Goal: Contribute content: Contribute content

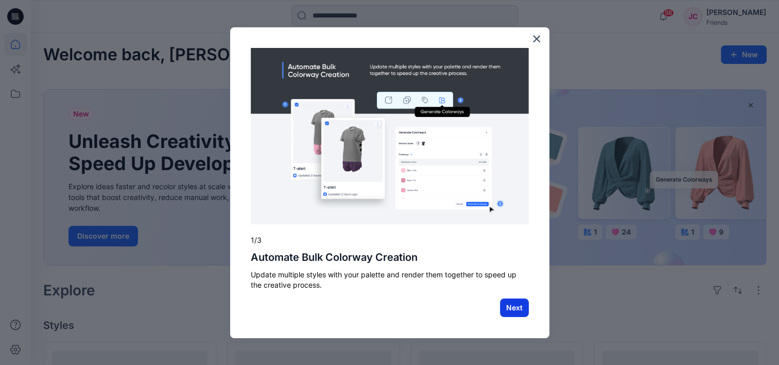
click at [512, 308] on button "Next" at bounding box center [514, 307] width 29 height 19
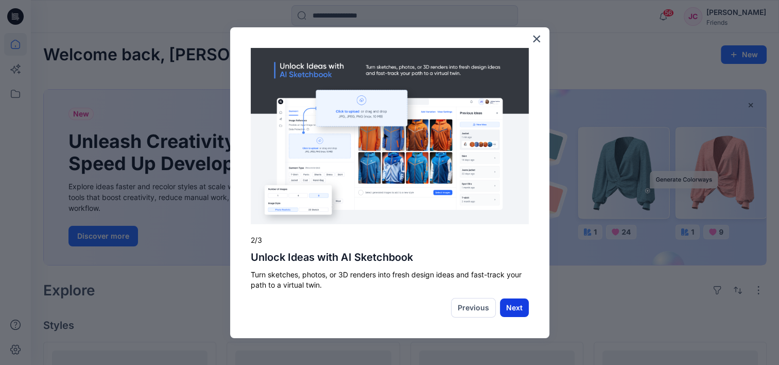
click at [506, 309] on button "Next" at bounding box center [514, 307] width 29 height 19
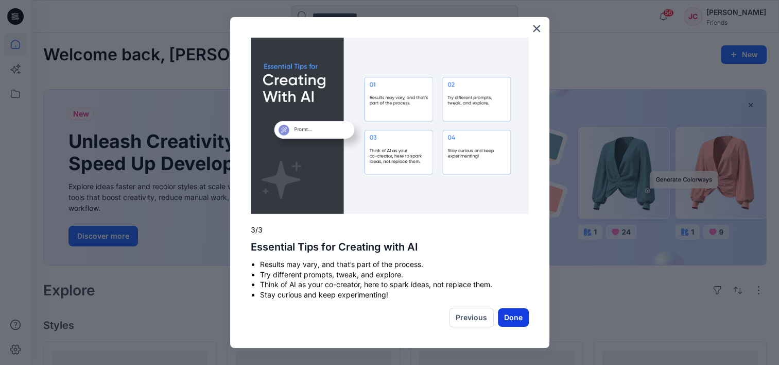
click at [519, 318] on button "Done" at bounding box center [513, 317] width 31 height 19
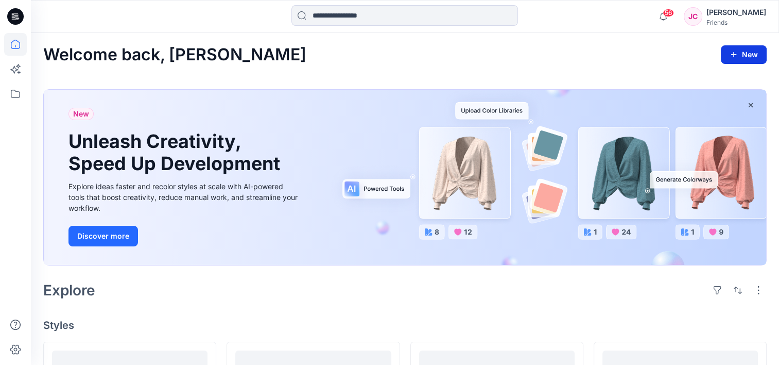
click at [751, 52] on button "New" at bounding box center [744, 54] width 46 height 19
click at [732, 55] on icon "button" at bounding box center [734, 54] width 8 height 8
click at [748, 54] on button "New" at bounding box center [744, 54] width 46 height 19
click at [749, 8] on div "[PERSON_NAME]" at bounding box center [737, 12] width 60 height 12
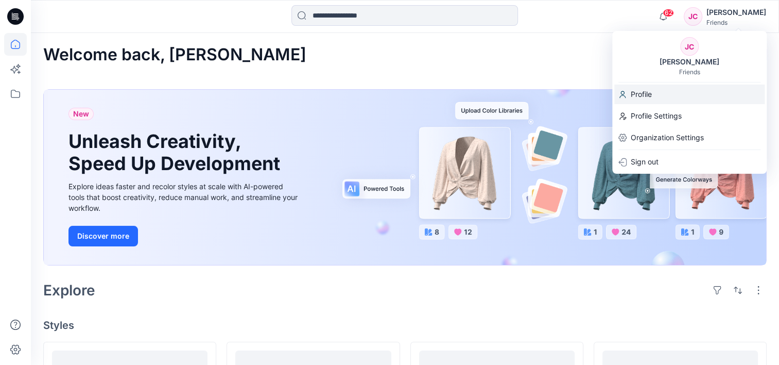
click at [646, 93] on p "Profile" at bounding box center [641, 94] width 21 height 20
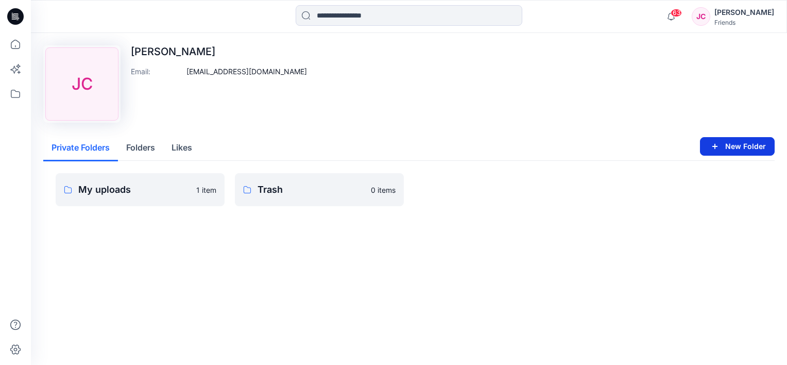
click at [725, 144] on button "New Folder" at bounding box center [737, 146] width 75 height 19
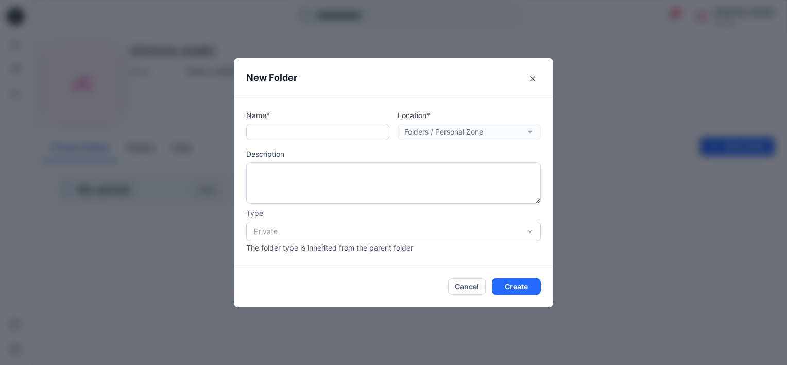
click at [285, 127] on input "text" at bounding box center [317, 132] width 143 height 16
type input "*"
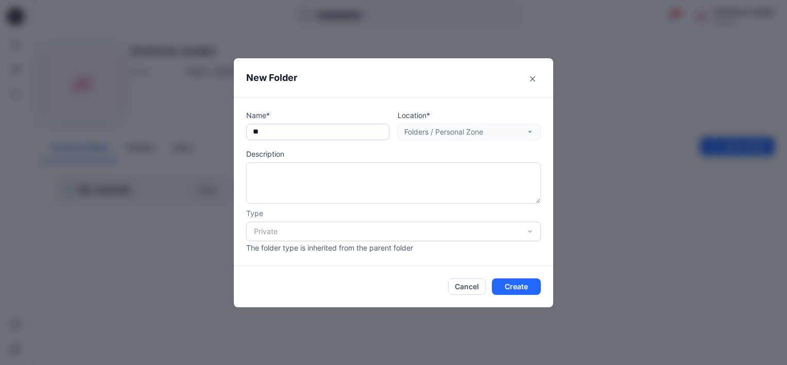
type input "*"
type input "**********"
click at [309, 167] on textarea at bounding box center [393, 182] width 295 height 41
type textarea "*******"
click at [516, 286] on button "Create" at bounding box center [516, 286] width 49 height 16
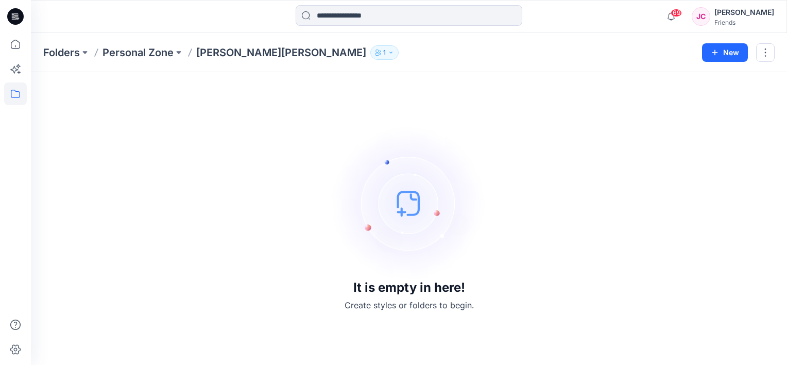
click at [320, 139] on div "It is empty in here! Create styles or folders to begin." at bounding box center [409, 218] width 732 height 268
click at [399, 206] on img at bounding box center [409, 203] width 155 height 155
drag, startPoint x: 354, startPoint y: 304, endPoint x: 378, endPoint y: 274, distance: 38.6
click at [354, 302] on p "Create styles or folders to begin." at bounding box center [409, 305] width 129 height 12
click at [406, 200] on img at bounding box center [409, 203] width 155 height 155
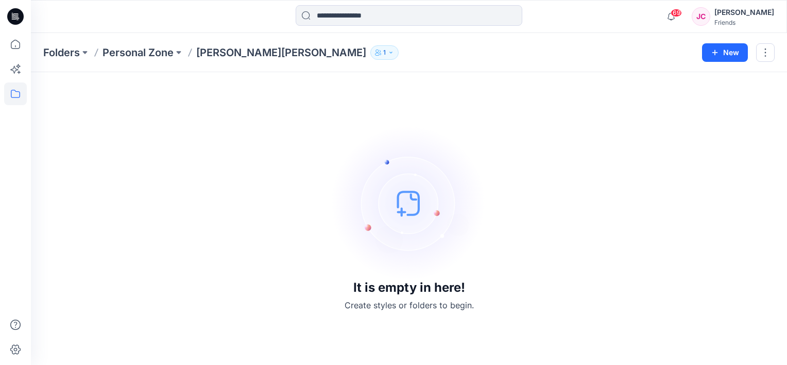
click at [406, 200] on img at bounding box center [409, 203] width 155 height 155
click at [158, 125] on div "It is empty in here! Create styles or folders to begin." at bounding box center [409, 218] width 732 height 268
click at [400, 207] on img at bounding box center [409, 203] width 155 height 155
click at [402, 214] on img at bounding box center [409, 203] width 155 height 155
click at [383, 307] on p "Create styles or folders to begin." at bounding box center [409, 305] width 129 height 12
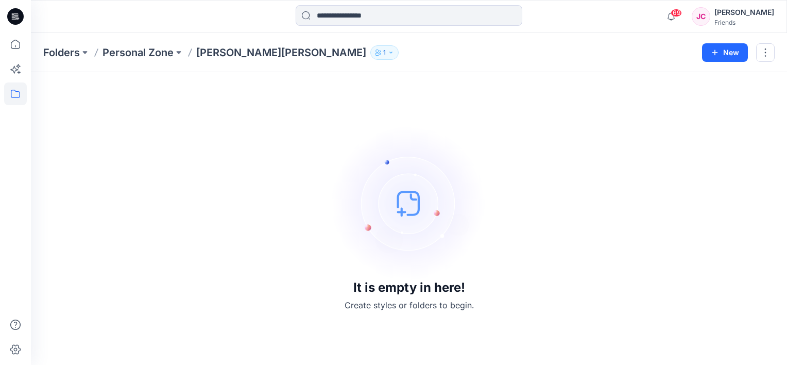
click at [383, 53] on p "1" at bounding box center [384, 52] width 3 height 11
click at [140, 52] on p "Personal Zone" at bounding box center [138, 52] width 71 height 14
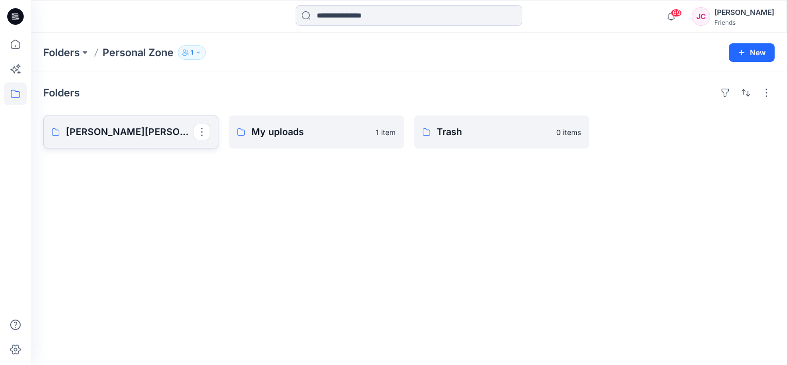
click at [114, 127] on p "[PERSON_NAME][PERSON_NAME]" at bounding box center [130, 132] width 128 height 14
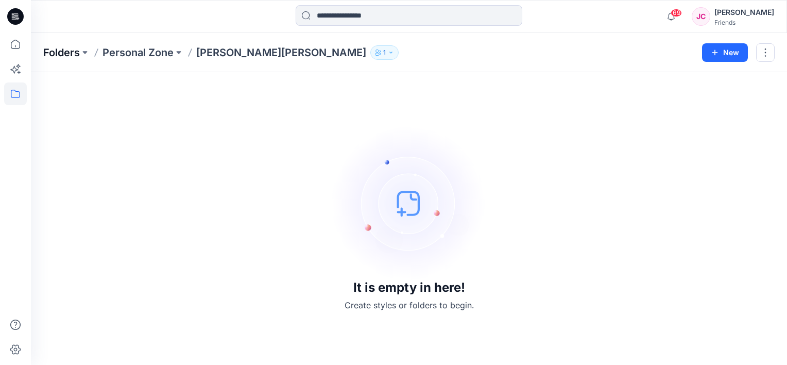
click at [62, 55] on p "Folders" at bounding box center [61, 52] width 37 height 14
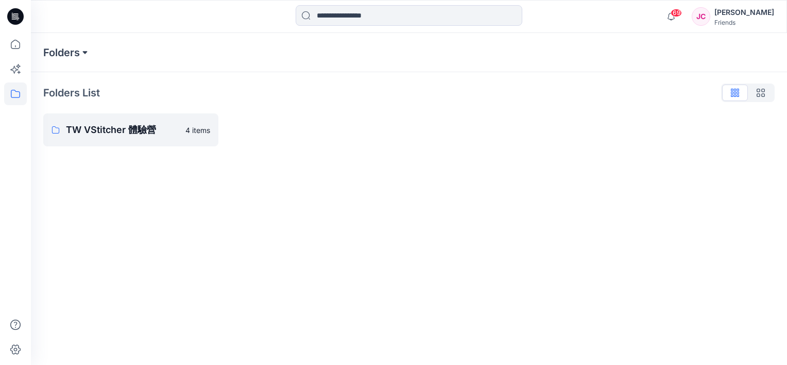
click at [87, 57] on button at bounding box center [85, 52] width 10 height 14
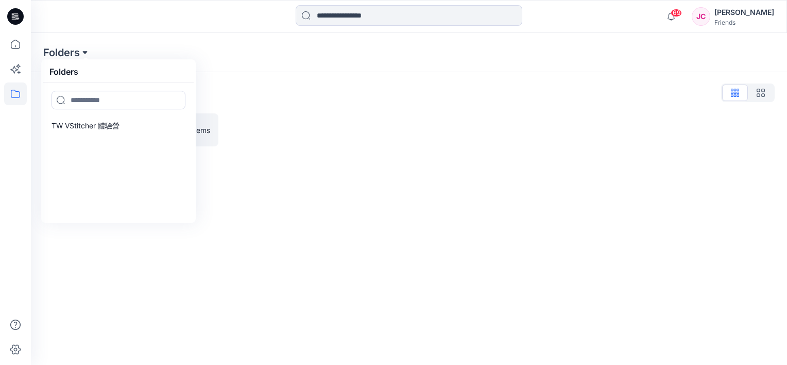
click at [87, 57] on button at bounding box center [85, 52] width 10 height 14
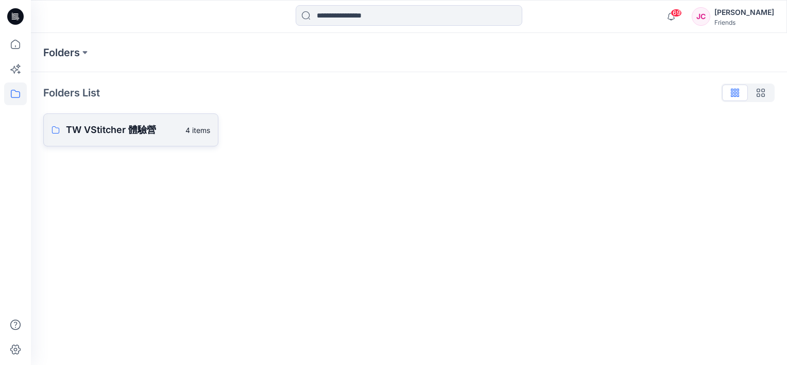
click at [96, 129] on p "TW VStitcher 體驗營" at bounding box center [122, 130] width 113 height 14
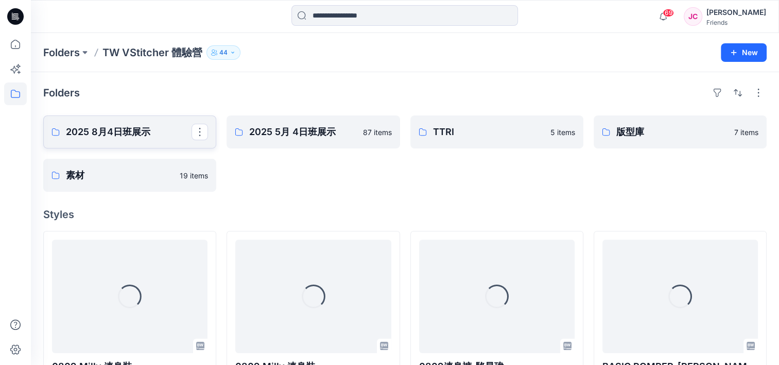
click at [120, 129] on p "2025 8月4日班展示" at bounding box center [129, 132] width 126 height 14
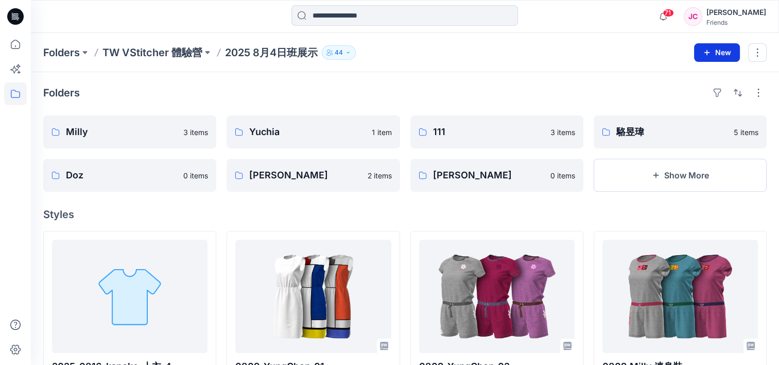
click at [730, 53] on button "New" at bounding box center [717, 52] width 46 height 19
click at [689, 100] on p "New Folder" at bounding box center [687, 97] width 38 height 11
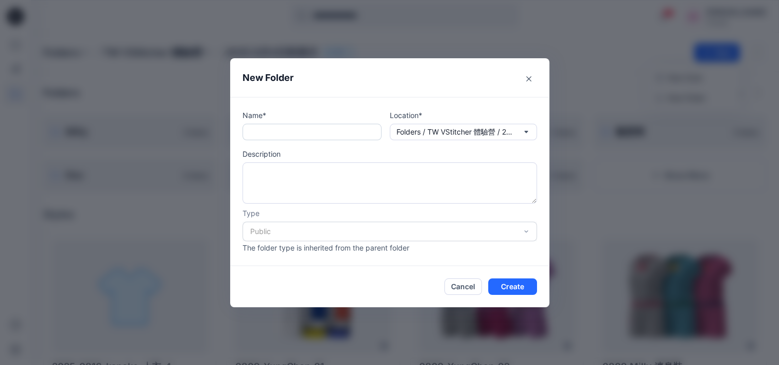
click at [268, 134] on input "text" at bounding box center [312, 132] width 139 height 16
type input "**********"
click at [274, 171] on textarea at bounding box center [390, 182] width 295 height 41
type textarea "*******"
click at [269, 235] on div "Public" at bounding box center [390, 232] width 295 height 20
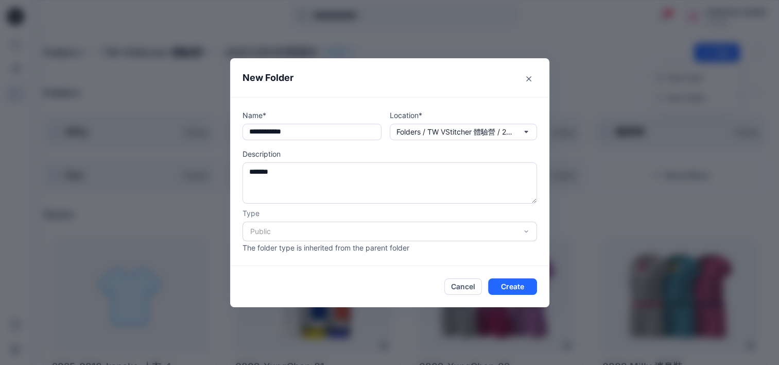
click at [268, 230] on div "Public" at bounding box center [390, 232] width 295 height 20
click at [516, 286] on button "Create" at bounding box center [512, 286] width 49 height 16
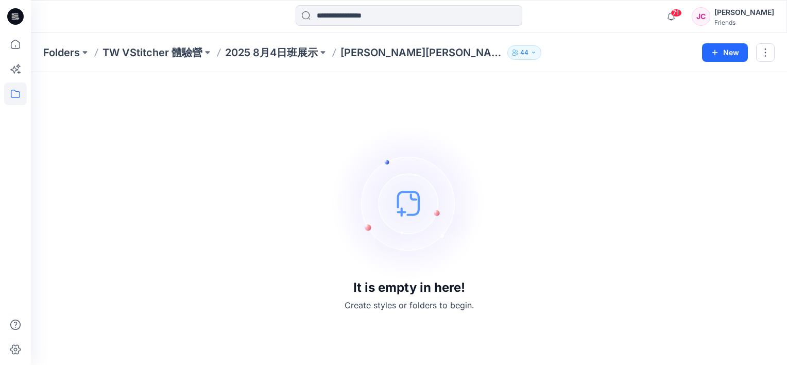
click at [412, 206] on img at bounding box center [409, 203] width 155 height 155
click at [719, 52] on icon "button" at bounding box center [715, 52] width 8 height 8
click at [692, 77] on p "New Style" at bounding box center [693, 78] width 35 height 12
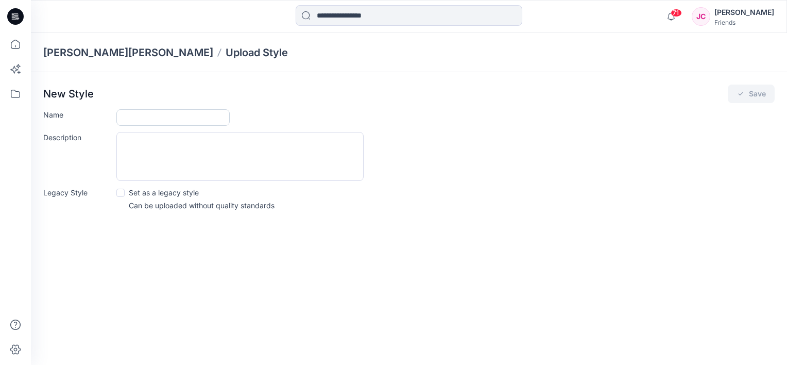
click at [150, 117] on input "Name" at bounding box center [172, 117] width 113 height 16
type input "*"
type input "*********"
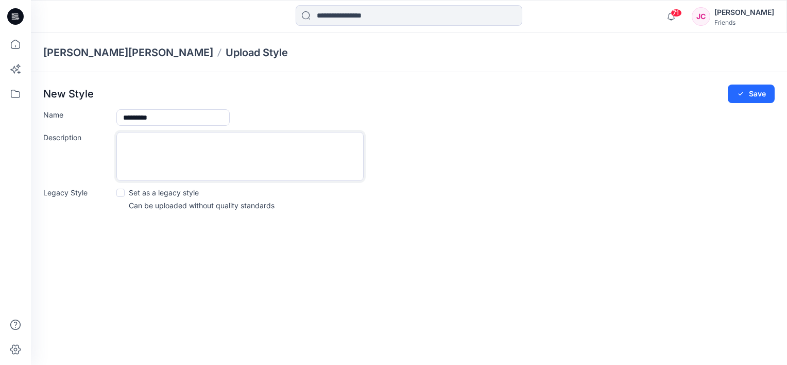
click at [182, 159] on textarea "Description" at bounding box center [239, 156] width 247 height 49
type textarea "****"
click at [751, 98] on button "Save" at bounding box center [751, 93] width 47 height 19
click at [126, 193] on label "Set as a legacy style" at bounding box center [157, 192] width 82 height 11
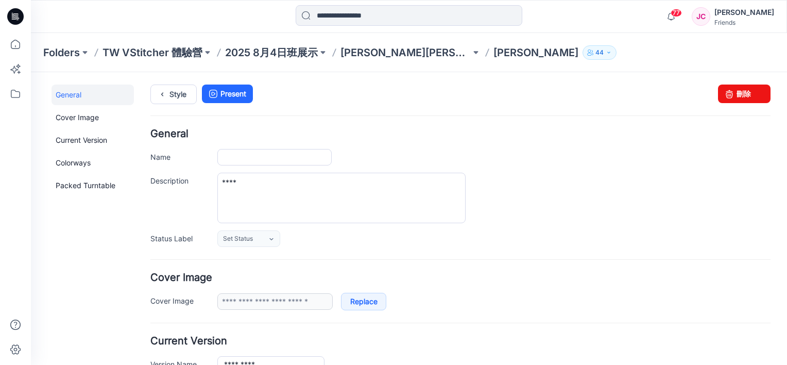
type input "*********"
type input "**********"
click at [364, 50] on p "[PERSON_NAME][PERSON_NAME]" at bounding box center [406, 52] width 130 height 14
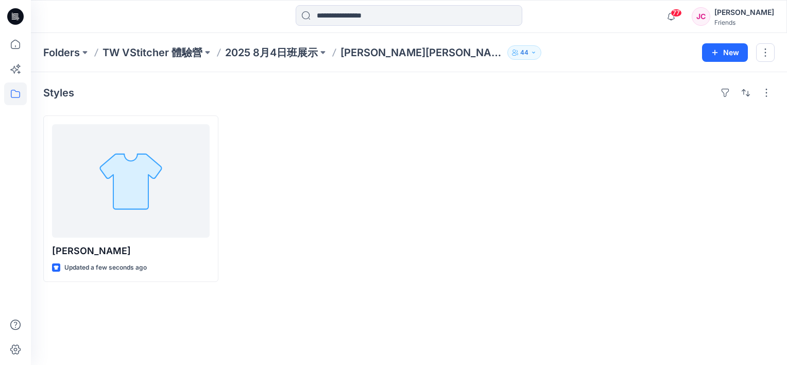
click at [411, 54] on p "[PERSON_NAME][PERSON_NAME]" at bounding box center [422, 52] width 163 height 14
click at [241, 52] on p "2025 8月4日班展示" at bounding box center [271, 52] width 93 height 14
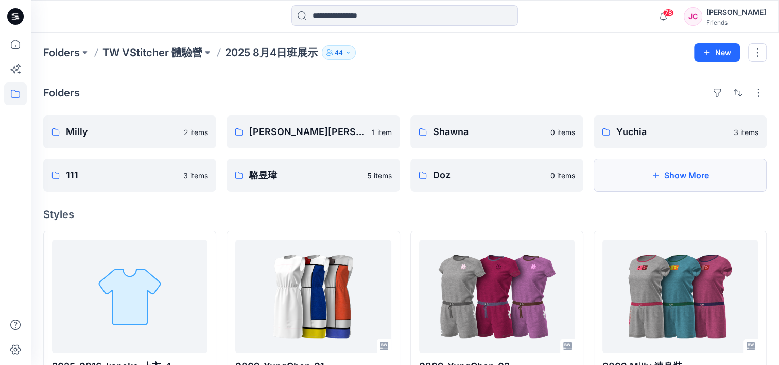
click at [674, 179] on button "Show More" at bounding box center [680, 175] width 173 height 33
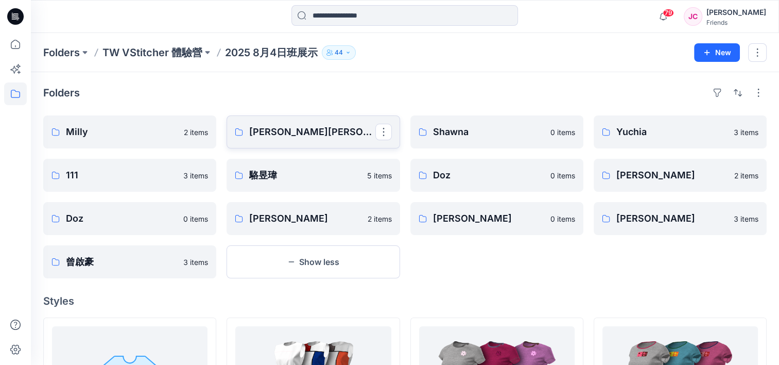
click at [297, 132] on p "[PERSON_NAME][PERSON_NAME]" at bounding box center [312, 132] width 126 height 14
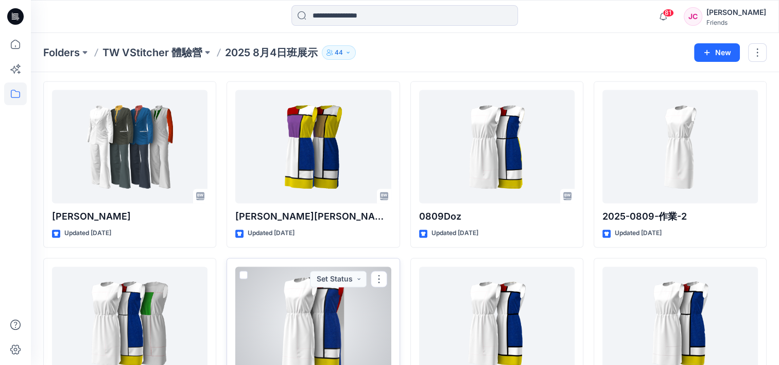
scroll to position [1328, 0]
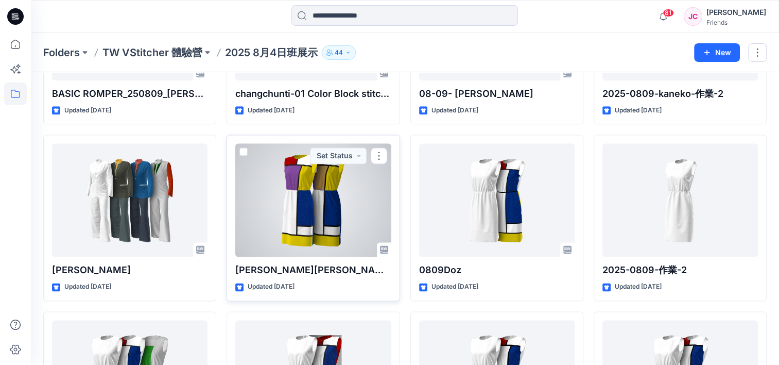
click at [245, 147] on span at bounding box center [244, 151] width 8 height 8
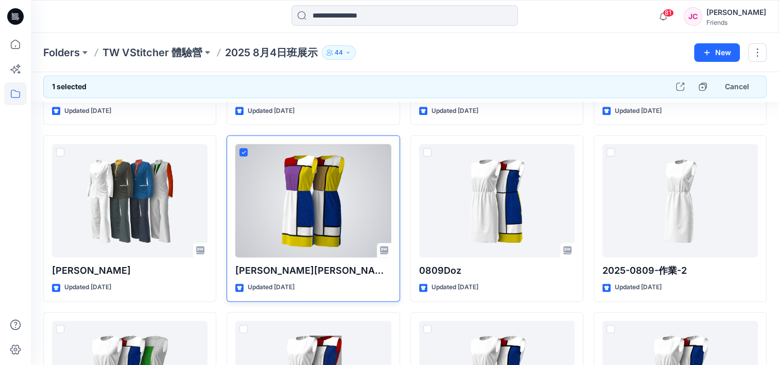
drag, startPoint x: 333, startPoint y: 238, endPoint x: 304, endPoint y: 186, distance: 58.8
click at [304, 186] on div at bounding box center [313, 200] width 156 height 113
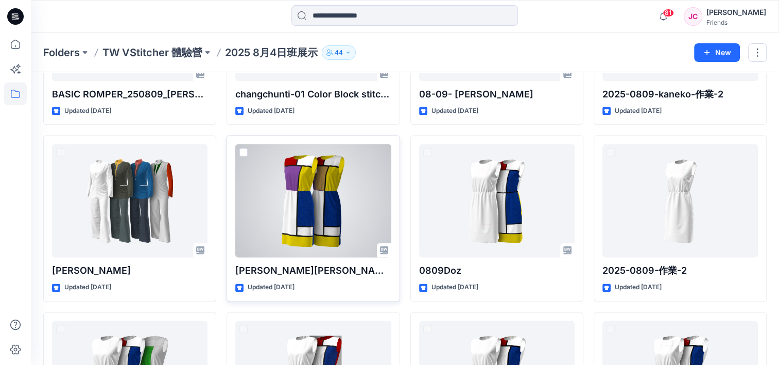
scroll to position [1328, 0]
click at [242, 147] on span at bounding box center [244, 151] width 8 height 8
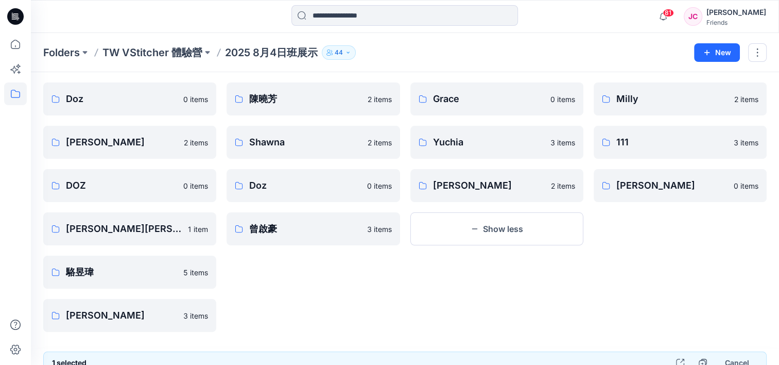
scroll to position [0, 0]
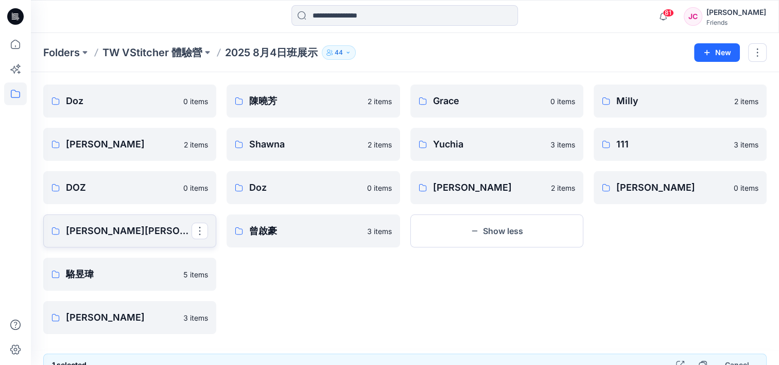
drag, startPoint x: 261, startPoint y: 222, endPoint x: 140, endPoint y: 228, distance: 121.2
click at [132, 230] on p "[PERSON_NAME][PERSON_NAME]" at bounding box center [129, 231] width 126 height 14
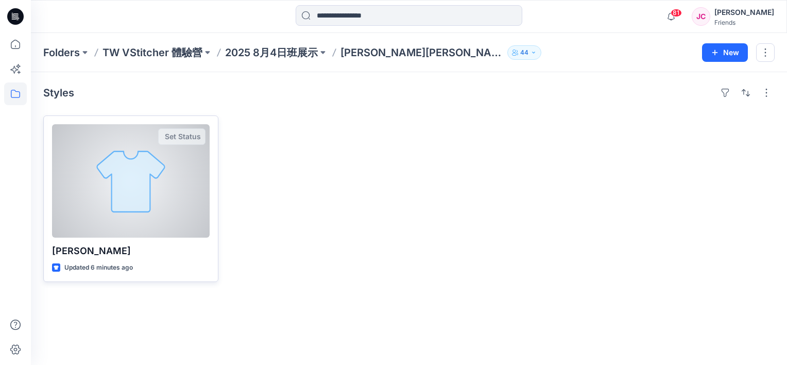
click at [132, 229] on div at bounding box center [131, 180] width 158 height 113
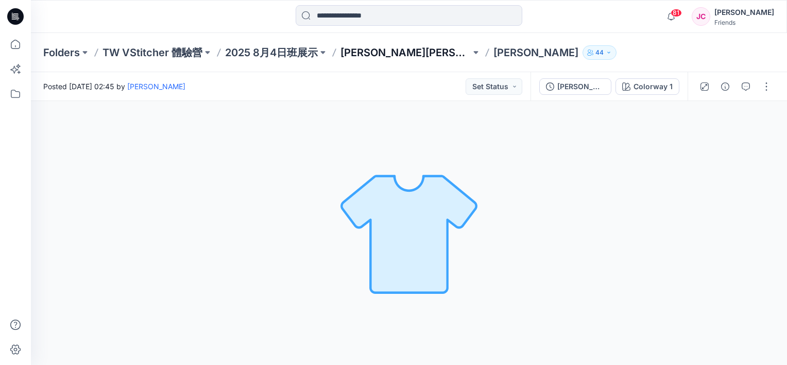
click at [385, 49] on p "[PERSON_NAME][PERSON_NAME]" at bounding box center [406, 52] width 130 height 14
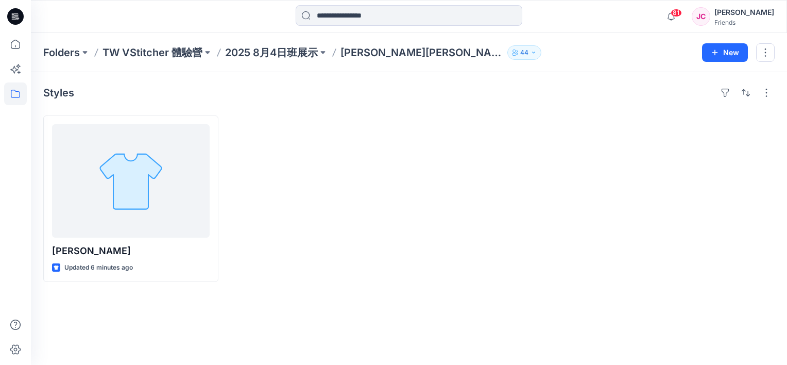
click at [393, 57] on p "[PERSON_NAME][PERSON_NAME]" at bounding box center [422, 52] width 163 height 14
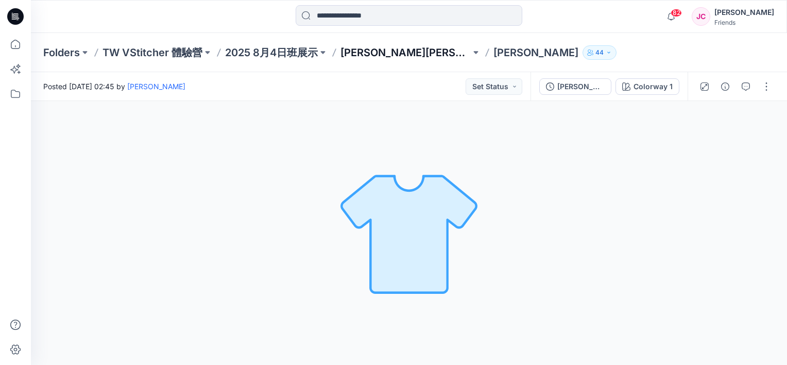
click at [366, 49] on p "[PERSON_NAME][PERSON_NAME]" at bounding box center [406, 52] width 130 height 14
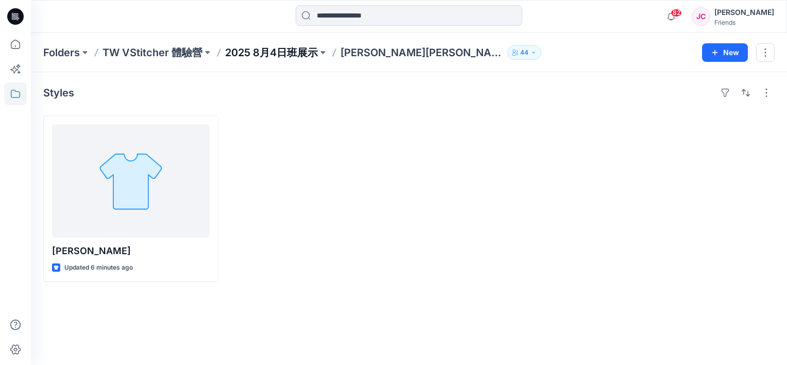
click at [287, 57] on p "2025 8月4日班展示" at bounding box center [271, 52] width 93 height 14
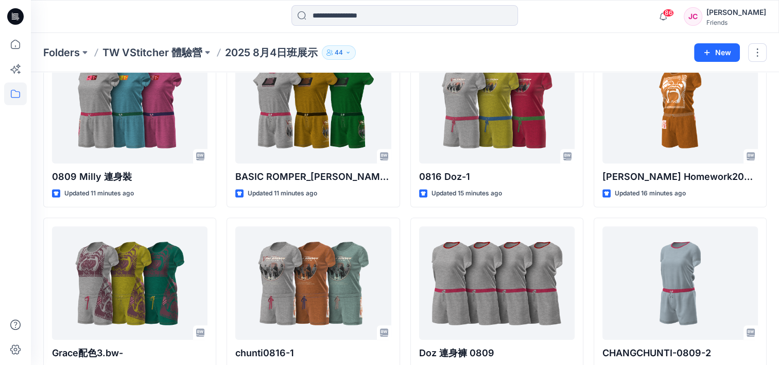
scroll to position [721, 0]
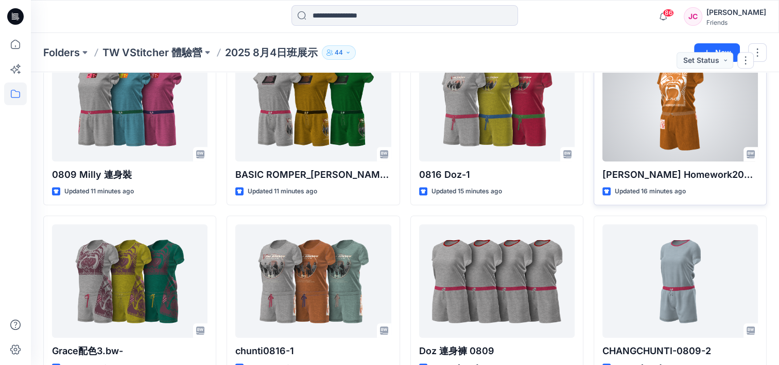
click at [674, 135] on div at bounding box center [681, 104] width 156 height 113
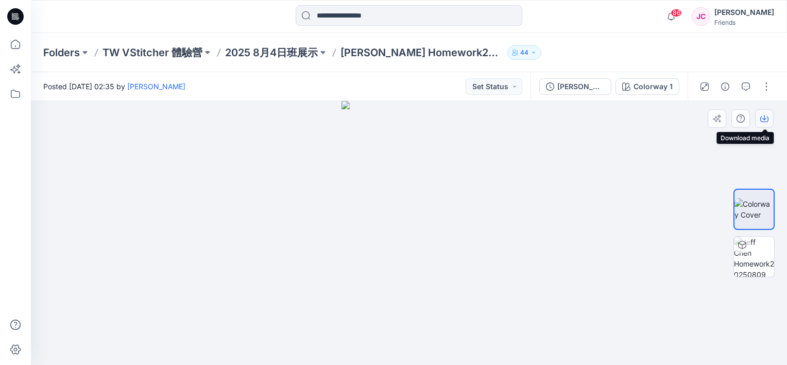
click at [765, 116] on icon "button" at bounding box center [764, 118] width 8 height 8
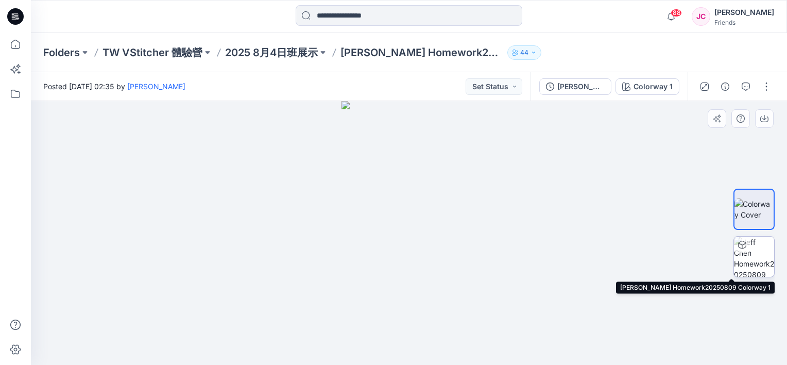
click at [748, 258] on img at bounding box center [754, 256] width 40 height 40
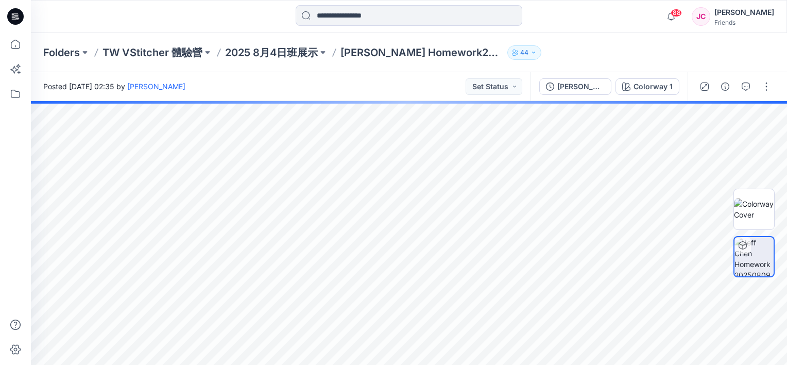
click at [755, 258] on img at bounding box center [754, 256] width 39 height 39
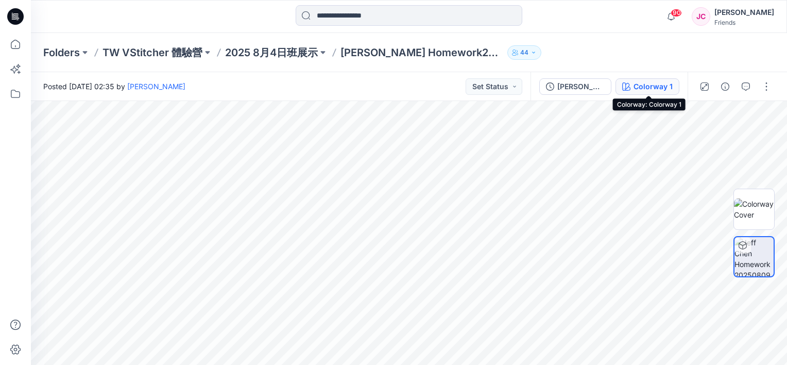
click at [667, 89] on div "Colorway 1" at bounding box center [653, 86] width 39 height 11
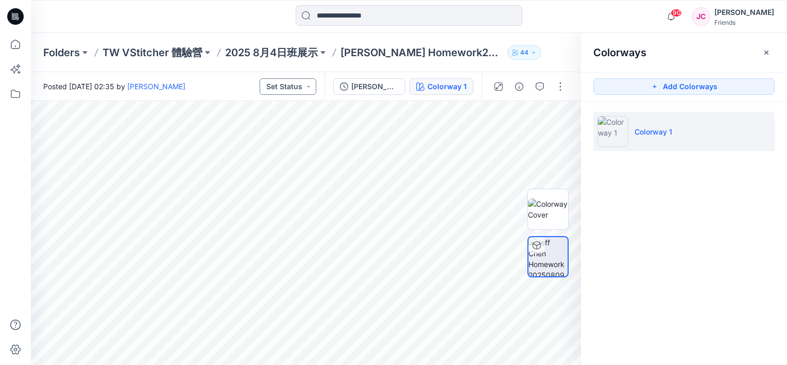
click at [297, 90] on button "Set Status" at bounding box center [288, 86] width 57 height 16
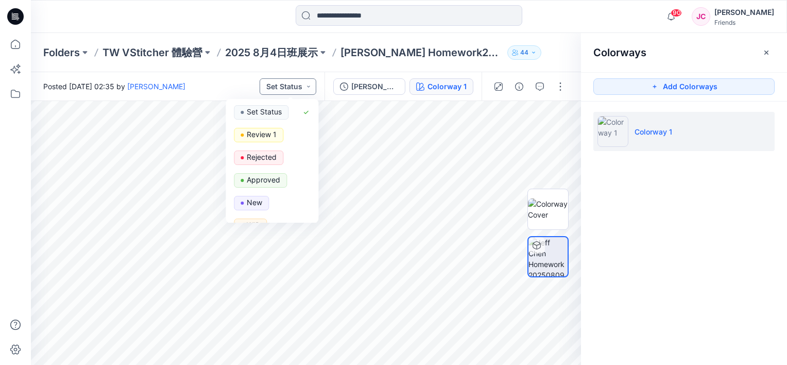
click at [297, 89] on button "Set Status" at bounding box center [288, 86] width 57 height 16
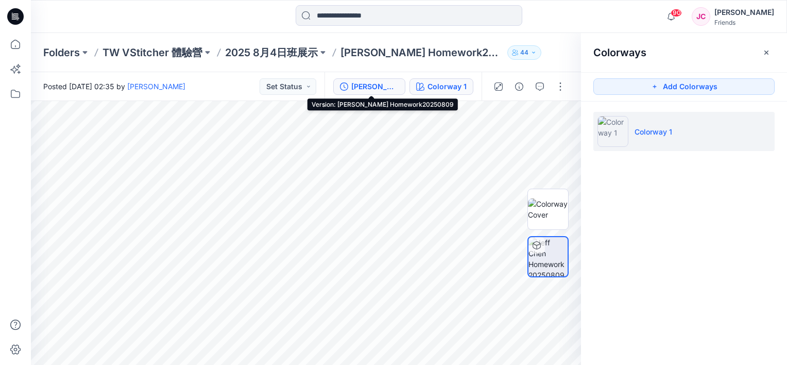
click at [361, 83] on div "[PERSON_NAME] Homework20250809" at bounding box center [374, 86] width 47 height 11
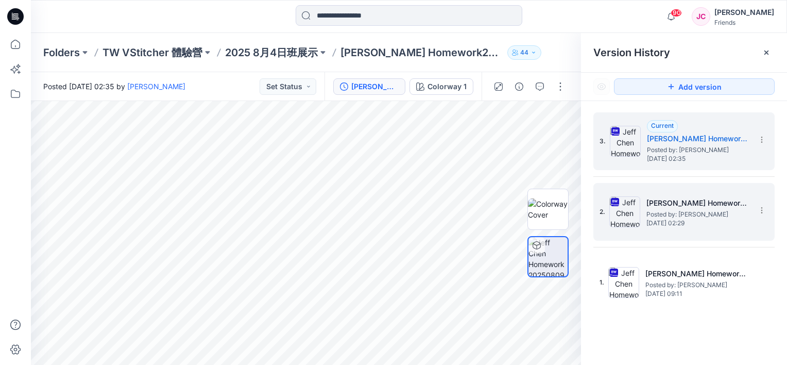
click at [672, 212] on span "Posted by: [PERSON_NAME]" at bounding box center [698, 214] width 103 height 10
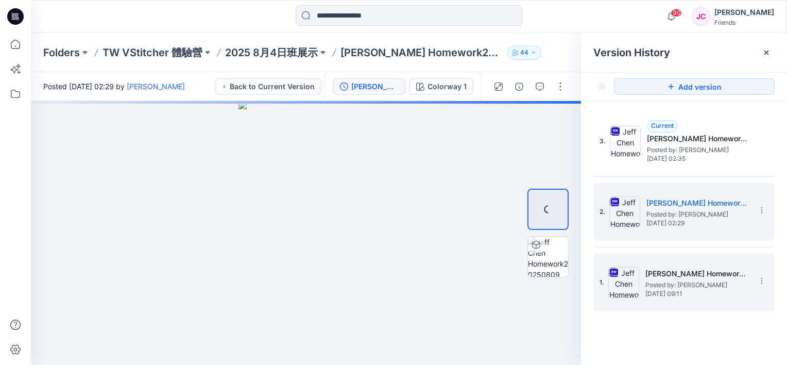
click at [691, 286] on span "Posted by: [PERSON_NAME]" at bounding box center [697, 285] width 103 height 10
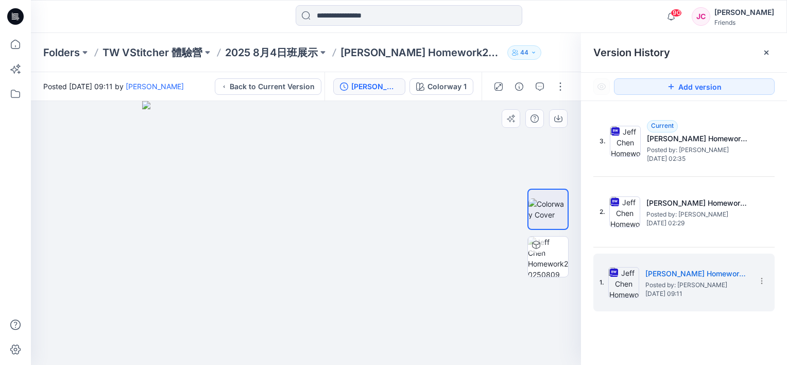
click at [265, 244] on img at bounding box center [306, 233] width 328 height 264
drag, startPoint x: 770, startPoint y: 53, endPoint x: 338, endPoint y: 172, distance: 448.2
click at [381, 171] on div "Colorway 1 Loading... Material Properties Loading... Version History Version Hi…" at bounding box center [409, 233] width 756 height 264
click at [556, 118] on icon "button" at bounding box center [558, 118] width 8 height 8
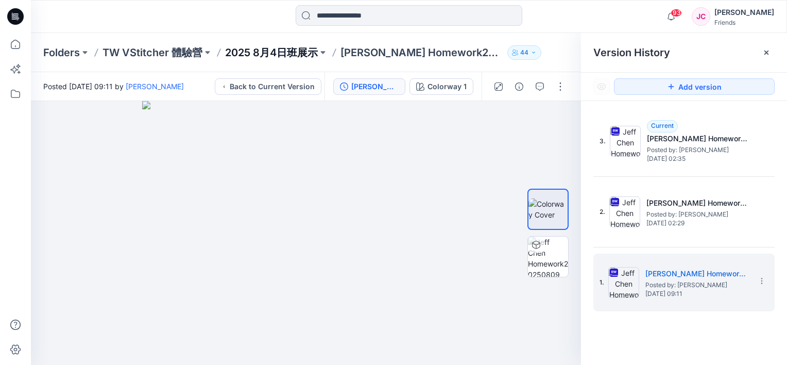
click at [289, 50] on p "2025 8月4日班展示" at bounding box center [271, 52] width 93 height 14
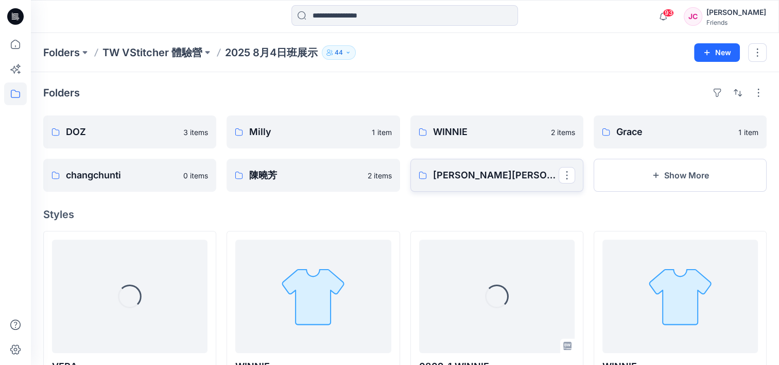
click at [482, 170] on p "[PERSON_NAME][PERSON_NAME]" at bounding box center [496, 175] width 126 height 14
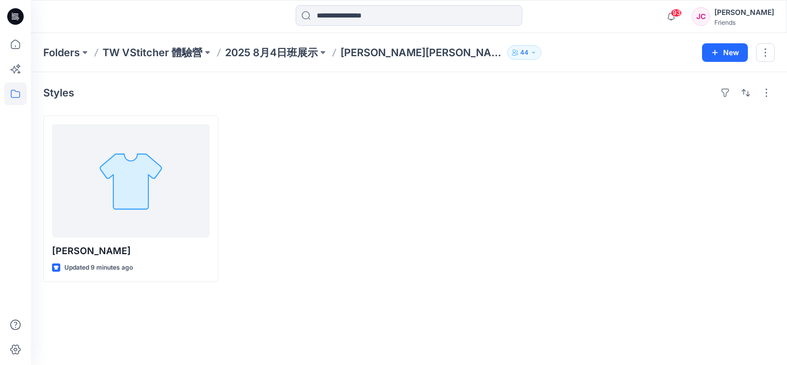
drag, startPoint x: 313, startPoint y: 175, endPoint x: 607, endPoint y: 185, distance: 293.8
click at [607, 185] on div at bounding box center [687, 198] width 175 height 166
click at [365, 189] on div at bounding box center [316, 198] width 175 height 166
click at [723, 50] on button "New" at bounding box center [725, 52] width 46 height 19
click at [700, 77] on p "New Style" at bounding box center [693, 78] width 35 height 12
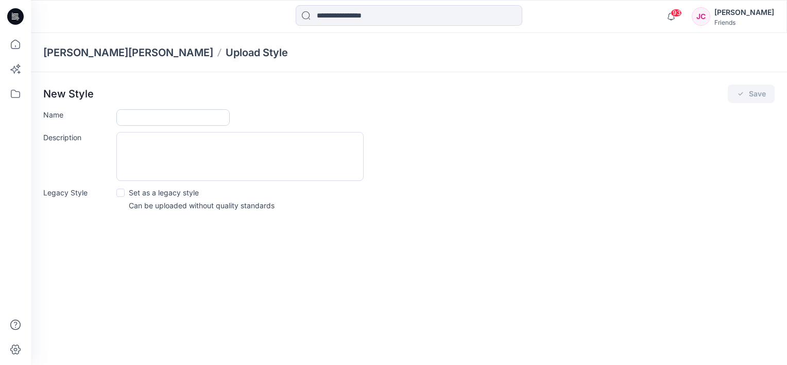
click at [144, 115] on input "Name" at bounding box center [172, 117] width 113 height 16
type input "****"
click at [130, 142] on textarea "Description" at bounding box center [239, 156] width 247 height 49
type textarea "*"
type textarea "***"
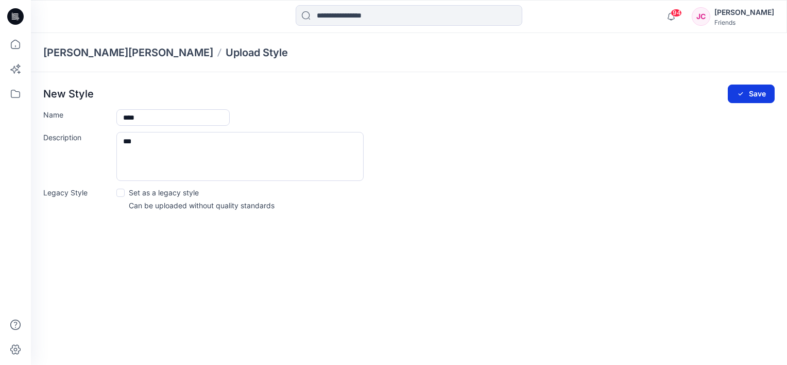
click at [755, 91] on button "Save" at bounding box center [751, 93] width 47 height 19
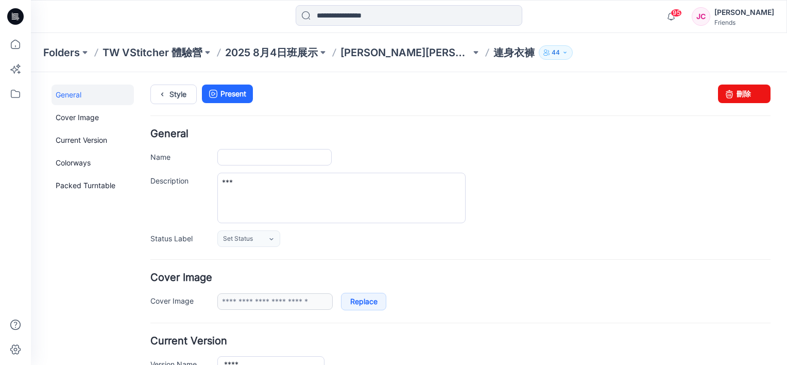
type input "****"
type input "**********"
